Goal: Transaction & Acquisition: Purchase product/service

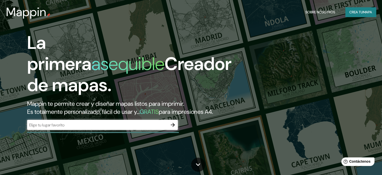
click at [121, 129] on div "​" at bounding box center [102, 125] width 151 height 10
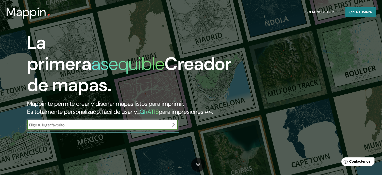
click at [119, 128] on input "text" at bounding box center [97, 125] width 141 height 6
type input "paita, piura, [GEOGRAPHIC_DATA]"
click at [175, 128] on icon "button" at bounding box center [173, 125] width 6 height 6
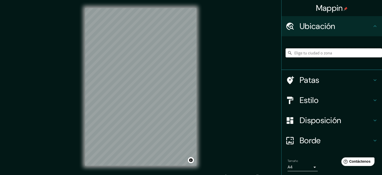
click at [319, 54] on input "Elige tu ciudad o zona" at bounding box center [334, 52] width 96 height 9
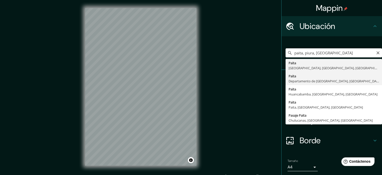
type input "Paita, Departamento de Piura, Perú"
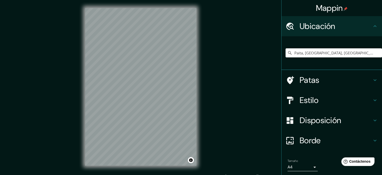
click at [303, 101] on font "Estilo" at bounding box center [309, 100] width 19 height 11
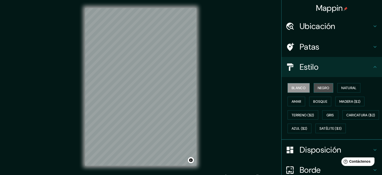
click at [320, 89] on font "Negro" at bounding box center [324, 87] width 12 height 5
click at [295, 85] on font "Blanco" at bounding box center [299, 87] width 14 height 5
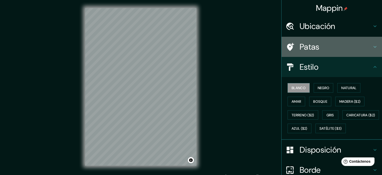
click at [307, 44] on font "Patas" at bounding box center [310, 46] width 20 height 11
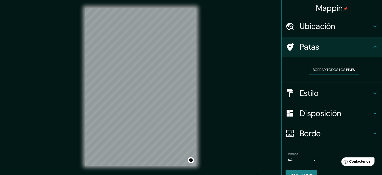
click at [314, 29] on font "Ubicación" at bounding box center [318, 26] width 36 height 11
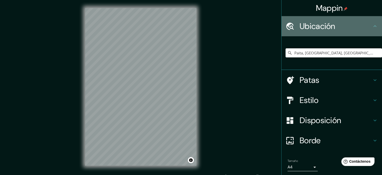
click at [314, 29] on font "Ubicación" at bounding box center [318, 26] width 36 height 11
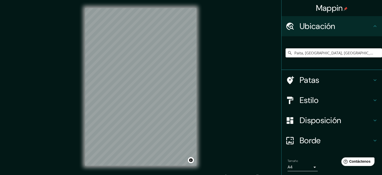
click at [316, 116] on font "Disposición" at bounding box center [320, 120] width 41 height 11
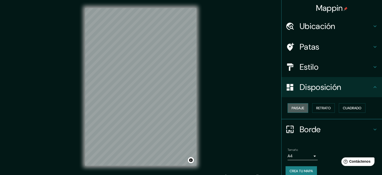
click at [301, 108] on button "Paisaje" at bounding box center [298, 108] width 21 height 10
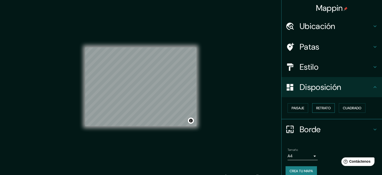
click at [316, 107] on font "Retrato" at bounding box center [323, 108] width 15 height 5
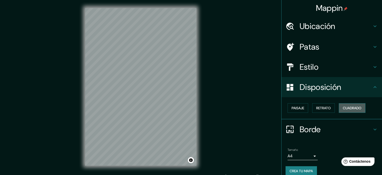
click at [351, 105] on font "Cuadrado" at bounding box center [352, 108] width 19 height 7
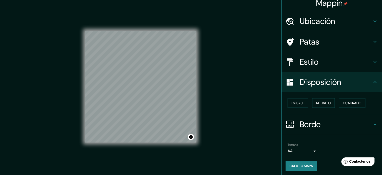
scroll to position [6, 0]
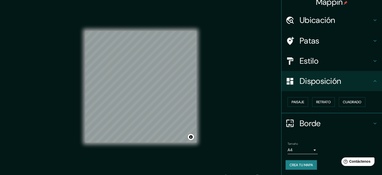
click at [305, 147] on body "Mappin Ubicación Paita, Departamento de Piura, Perú Patas Estilo Disposición Pa…" at bounding box center [191, 87] width 382 height 175
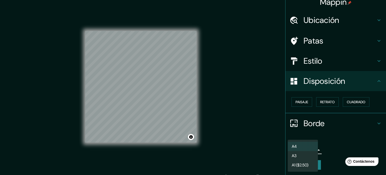
click at [305, 147] on li "A4" at bounding box center [303, 145] width 30 height 9
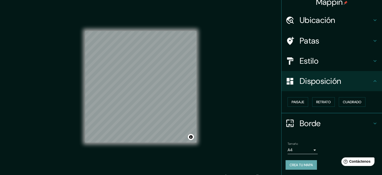
click at [303, 166] on font "Crea tu mapa" at bounding box center [301, 164] width 23 height 5
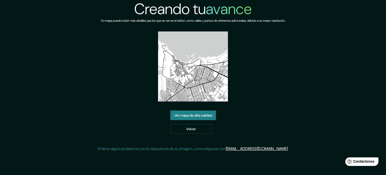
click at [202, 118] on font "Ver mapa de alta calidad" at bounding box center [192, 115] width 37 height 7
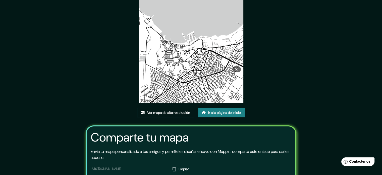
scroll to position [56, 0]
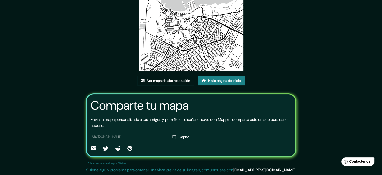
click at [164, 81] on font "Ver mapa de alta resolución" at bounding box center [168, 80] width 43 height 5
